Goal: Information Seeking & Learning: Learn about a topic

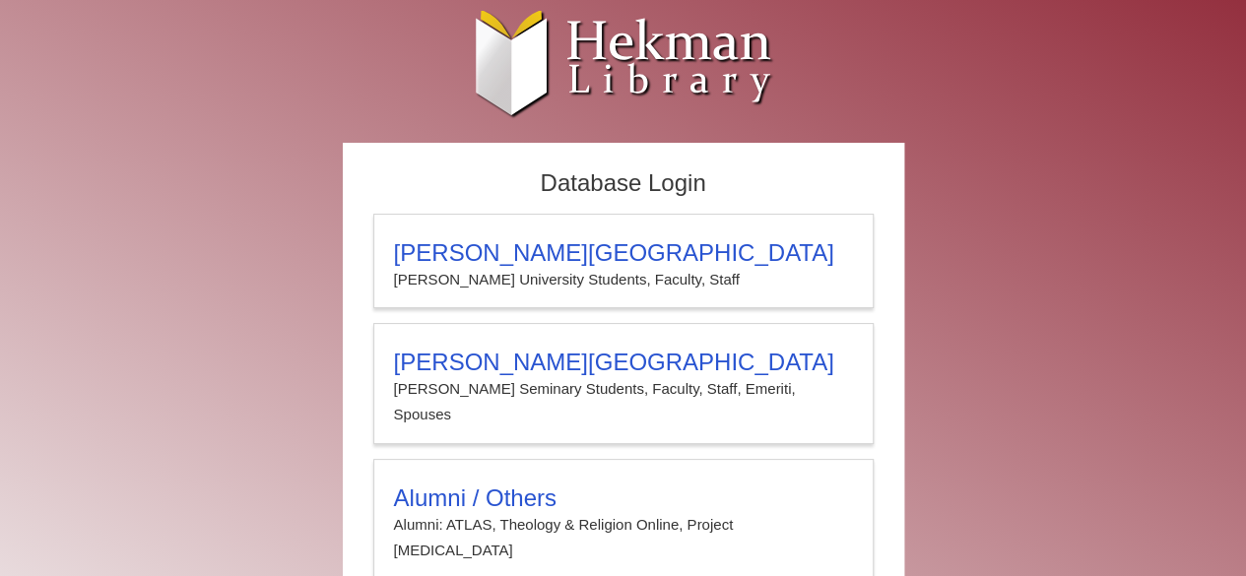
type input "**********"
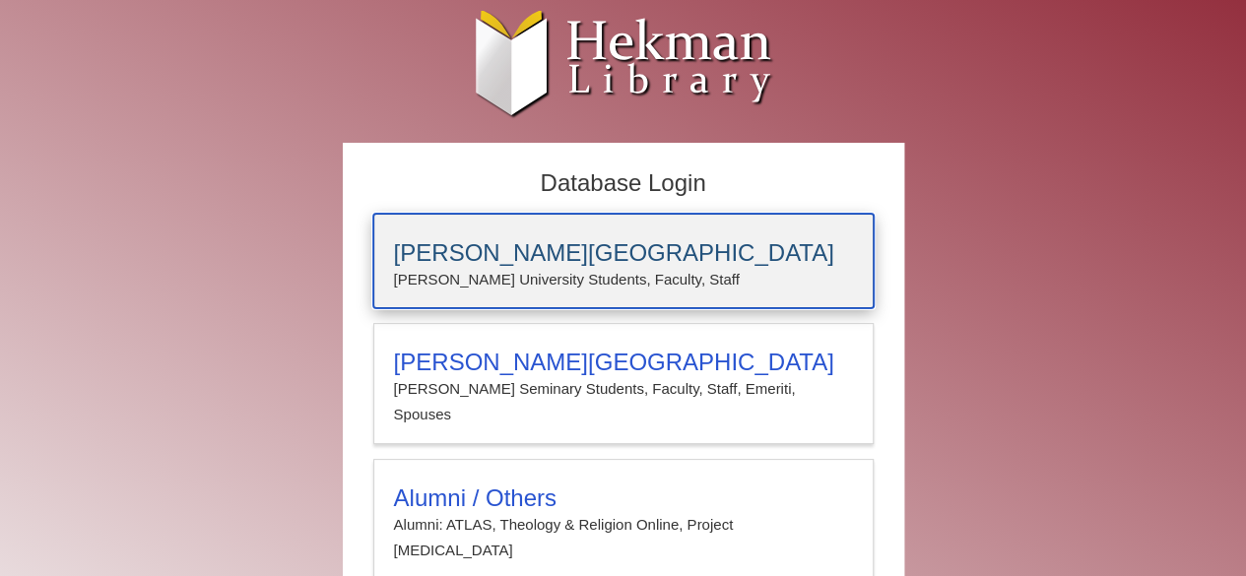
click at [449, 286] on p "[PERSON_NAME] University Students, Faculty, Staff" at bounding box center [623, 280] width 459 height 26
click at [524, 237] on div "Calvin University Calvin University Students, Faculty, Staff" at bounding box center [623, 261] width 500 height 95
click at [451, 256] on h3 "[PERSON_NAME][GEOGRAPHIC_DATA]" at bounding box center [623, 253] width 459 height 28
